Goal: Information Seeking & Learning: Learn about a topic

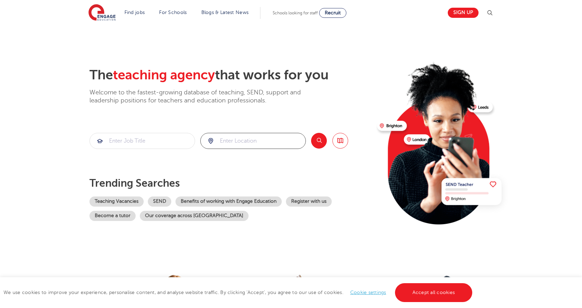
click at [258, 137] on input "search" at bounding box center [253, 140] width 105 height 15
click button "Submit" at bounding box center [0, 0] width 0 height 0
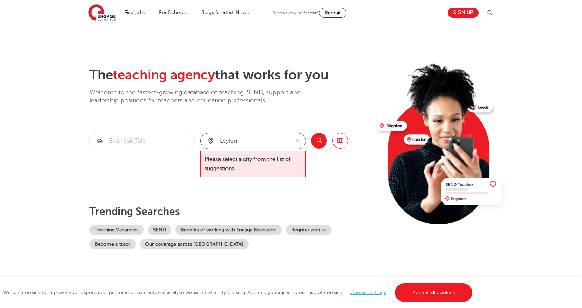
drag, startPoint x: 258, startPoint y: 137, endPoint x: 131, endPoint y: 135, distance: 126.9
click at [131, 135] on section "leyton Please select a city from the list of suggestions Search Browse all Jobs" at bounding box center [218, 155] width 259 height 45
click at [278, 139] on input "[GEOGRAPHIC_DATA]" at bounding box center [245, 140] width 89 height 15
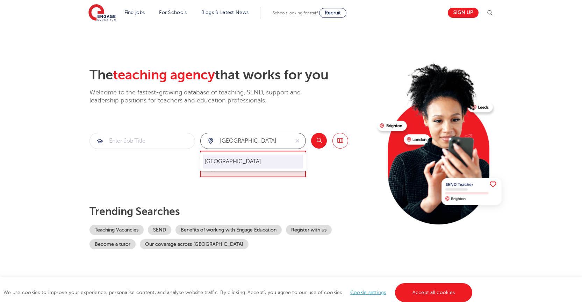
click at [266, 163] on li "[GEOGRAPHIC_DATA]" at bounding box center [253, 161] width 100 height 14
type input "[GEOGRAPHIC_DATA]"
click at [319, 147] on button "Search" at bounding box center [319, 141] width 16 height 16
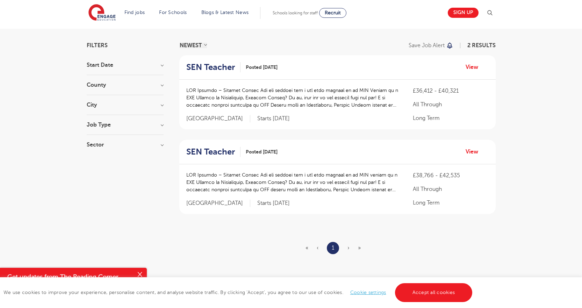
scroll to position [140, 0]
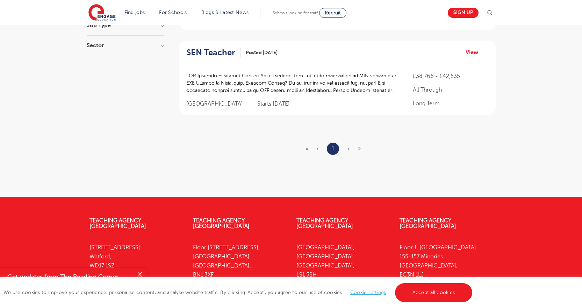
click at [346, 148] on ul "« ‹ 1 › »" at bounding box center [337, 149] width 64 height 12
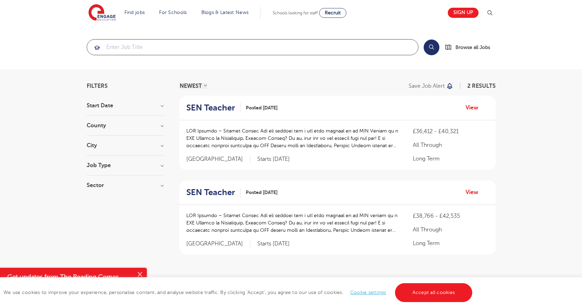
click at [174, 52] on input "search" at bounding box center [252, 46] width 331 height 15
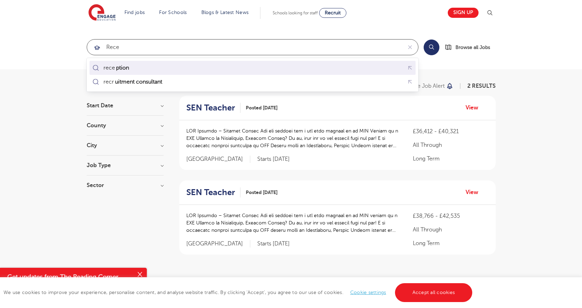
click at [177, 69] on div "rece ption" at bounding box center [252, 68] width 323 height 11
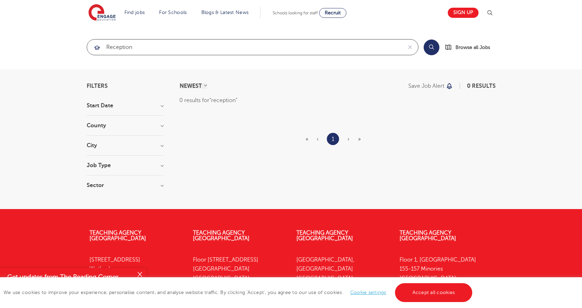
type input "reception"
click at [433, 50] on button "Search" at bounding box center [432, 47] width 16 height 16
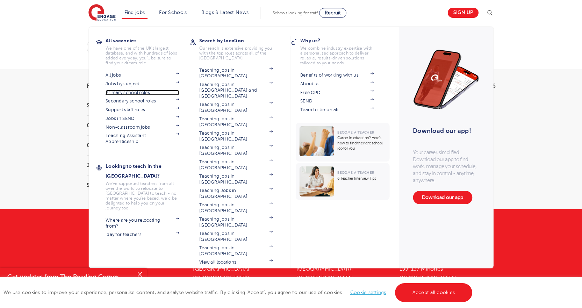
click at [128, 92] on link "Primary school roles" at bounding box center [142, 93] width 73 height 6
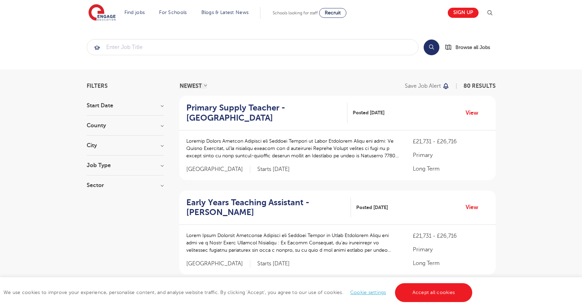
click at [105, 120] on section "Start Date September 80 Show more County Leeds 20 Kirklees 12 West Sussex 8 Bra…" at bounding box center [125, 149] width 77 height 92
click at [111, 130] on div "County Leeds 20 Kirklees 12 West Sussex 8 Bradford 4 Ealing 4 Show more" at bounding box center [125, 129] width 77 height 13
click at [111, 125] on h3 "County" at bounding box center [125, 126] width 77 height 6
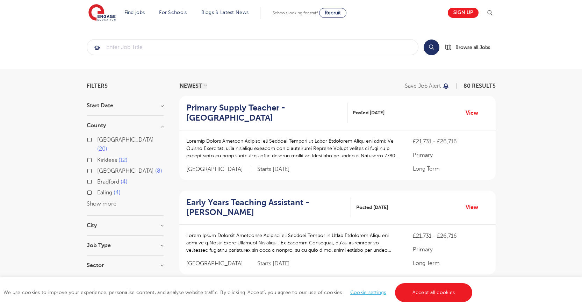
click at [101, 201] on button "Show more" at bounding box center [102, 204] width 30 height 6
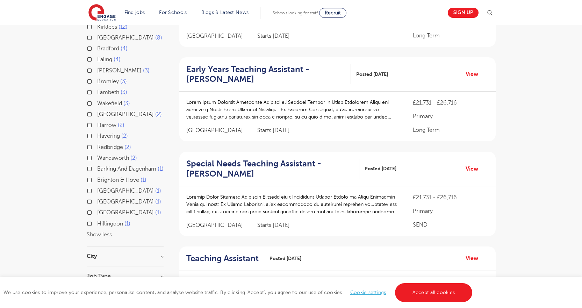
scroll to position [140, 0]
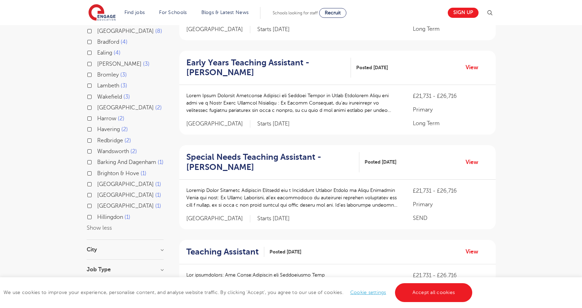
click at [94, 251] on h3 "City" at bounding box center [125, 250] width 77 height 6
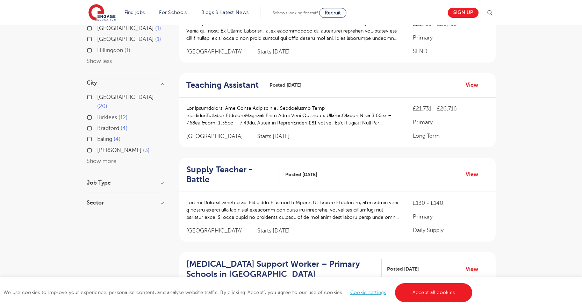
scroll to position [315, 0]
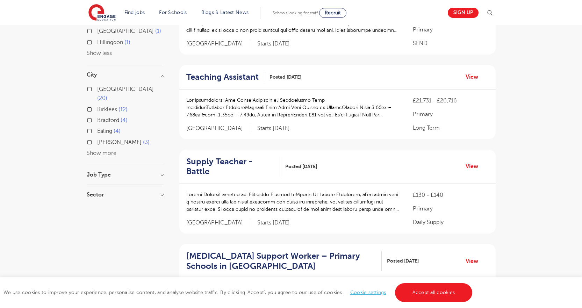
click at [119, 172] on h3 "Job Type" at bounding box center [125, 175] width 77 height 6
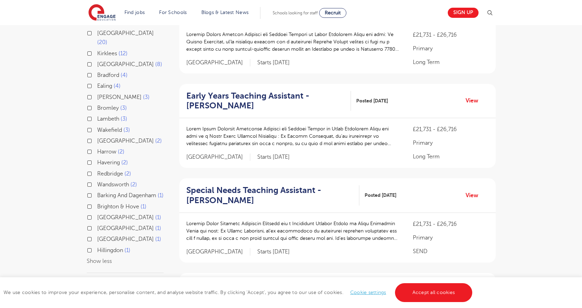
scroll to position [140, 0]
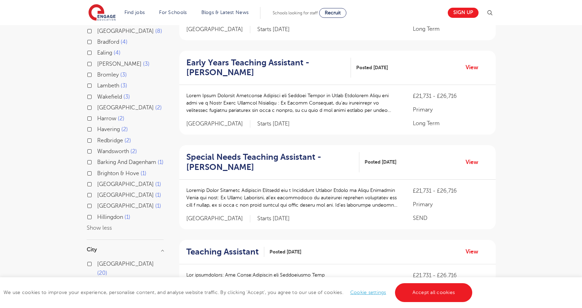
click at [105, 159] on span "Barking And Dagenham" at bounding box center [126, 162] width 59 height 6
click at [102, 159] on input "Barking And Dagenham 1" at bounding box center [99, 161] width 5 height 5
checkbox input "true"
